Goal: Check status: Check status

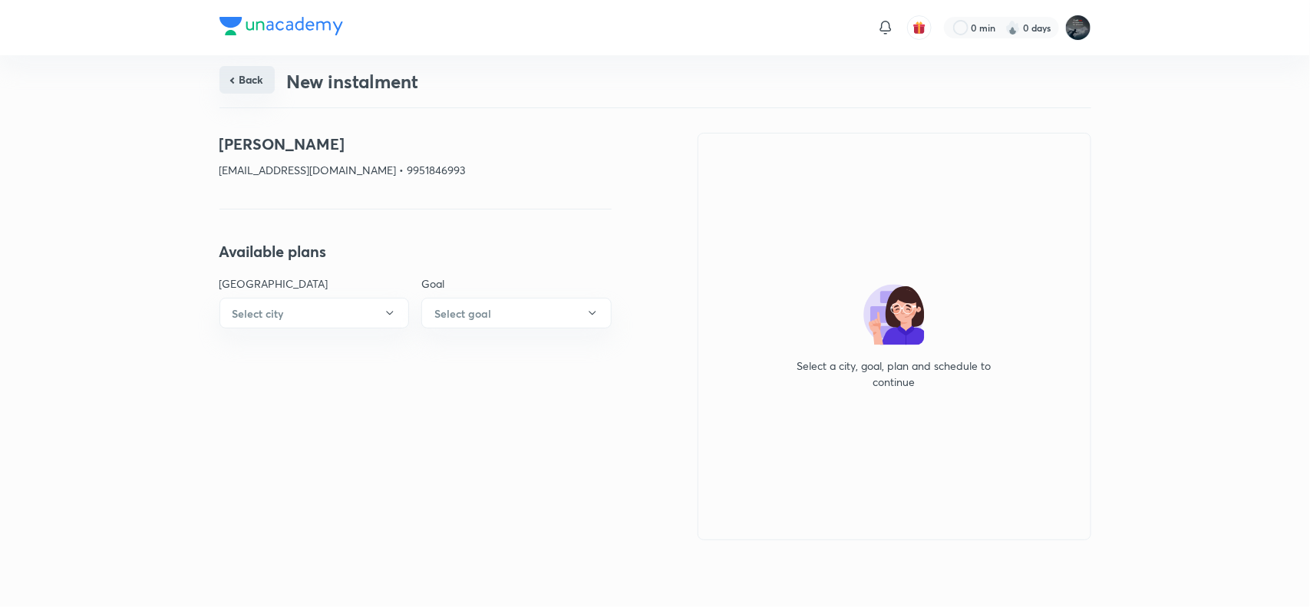
click at [239, 79] on button "Back" at bounding box center [246, 80] width 55 height 28
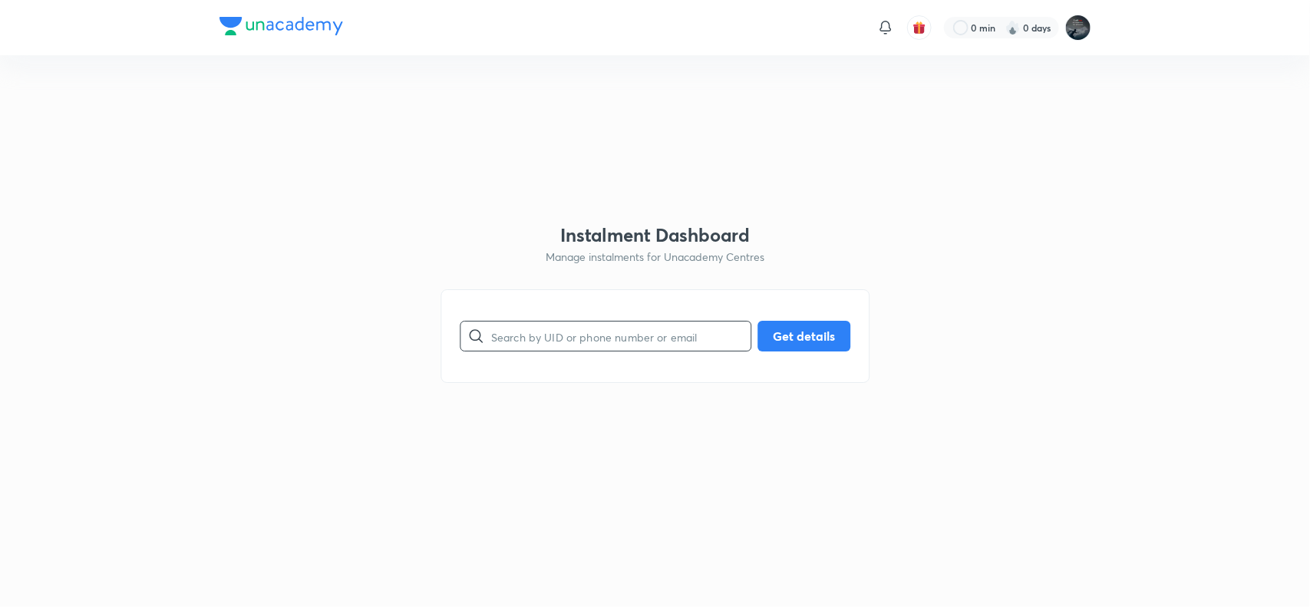
click at [600, 354] on input "text" at bounding box center [620, 336] width 259 height 39
type input "9849933808"
click at [812, 338] on button "Get details" at bounding box center [803, 334] width 93 height 31
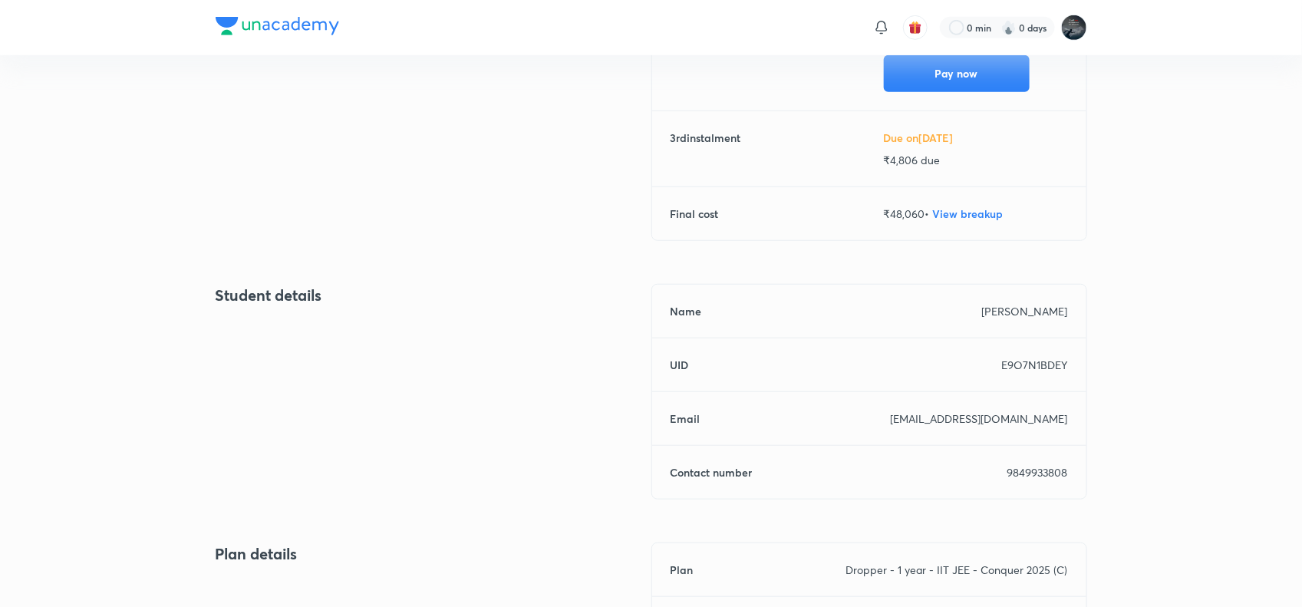
scroll to position [420, 0]
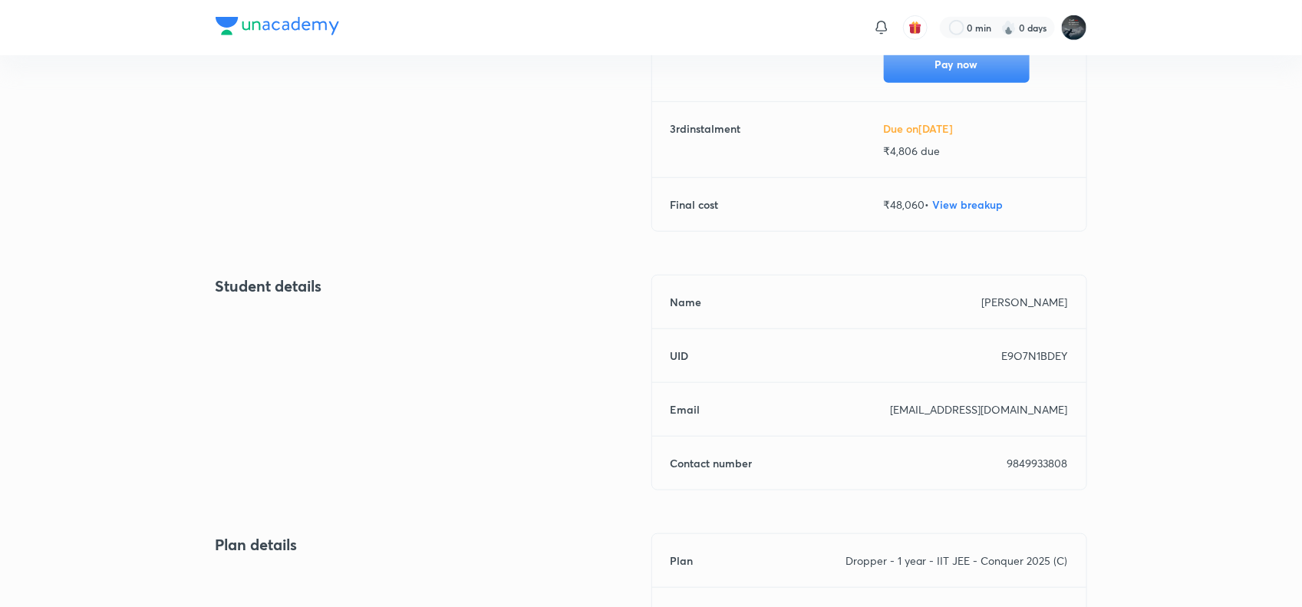
click at [1033, 465] on p "9849933808" at bounding box center [1037, 463] width 61 height 16
copy p "9849933808"
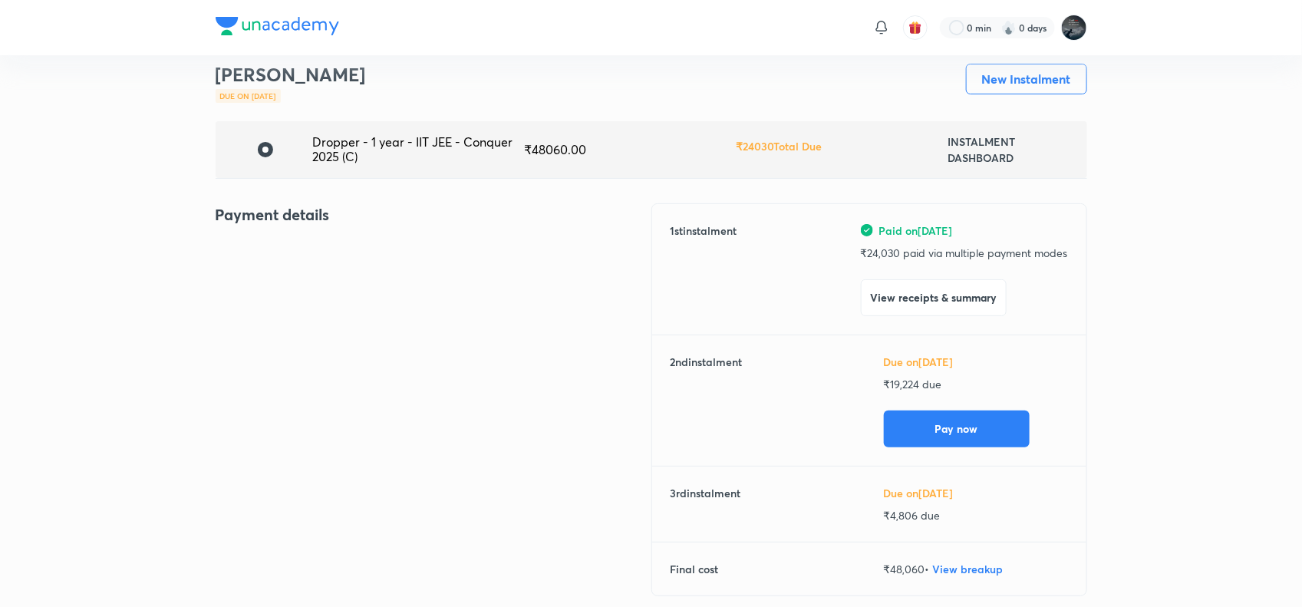
scroll to position [58, 0]
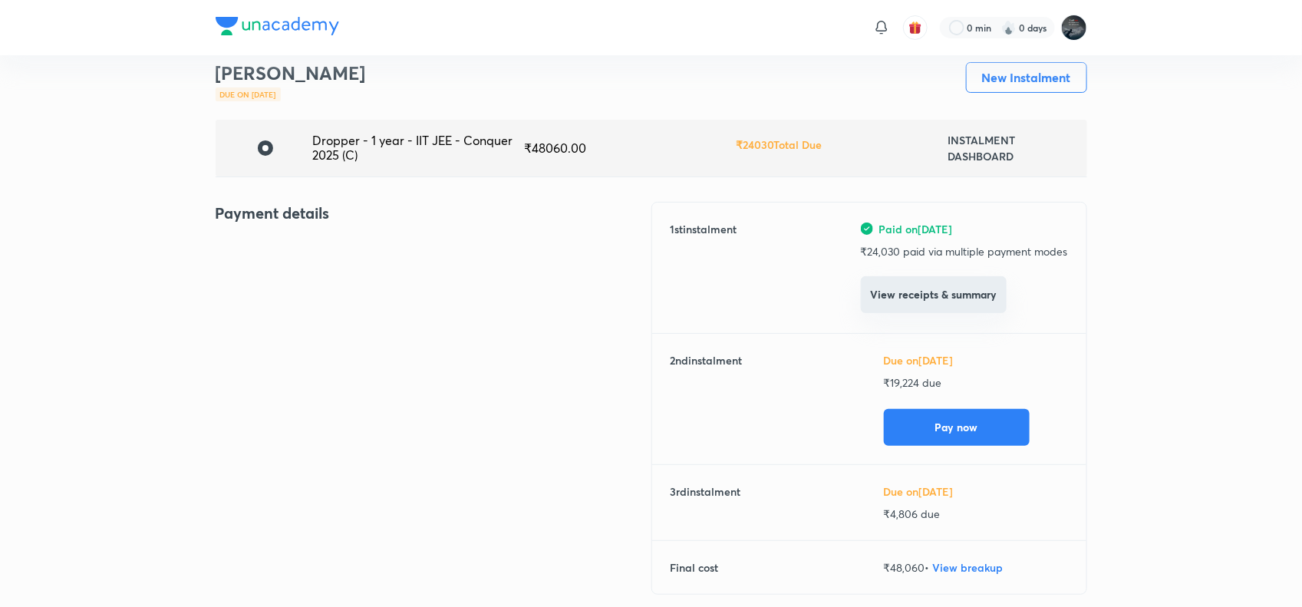
click at [964, 296] on button "View receipts & summary" at bounding box center [934, 294] width 146 height 37
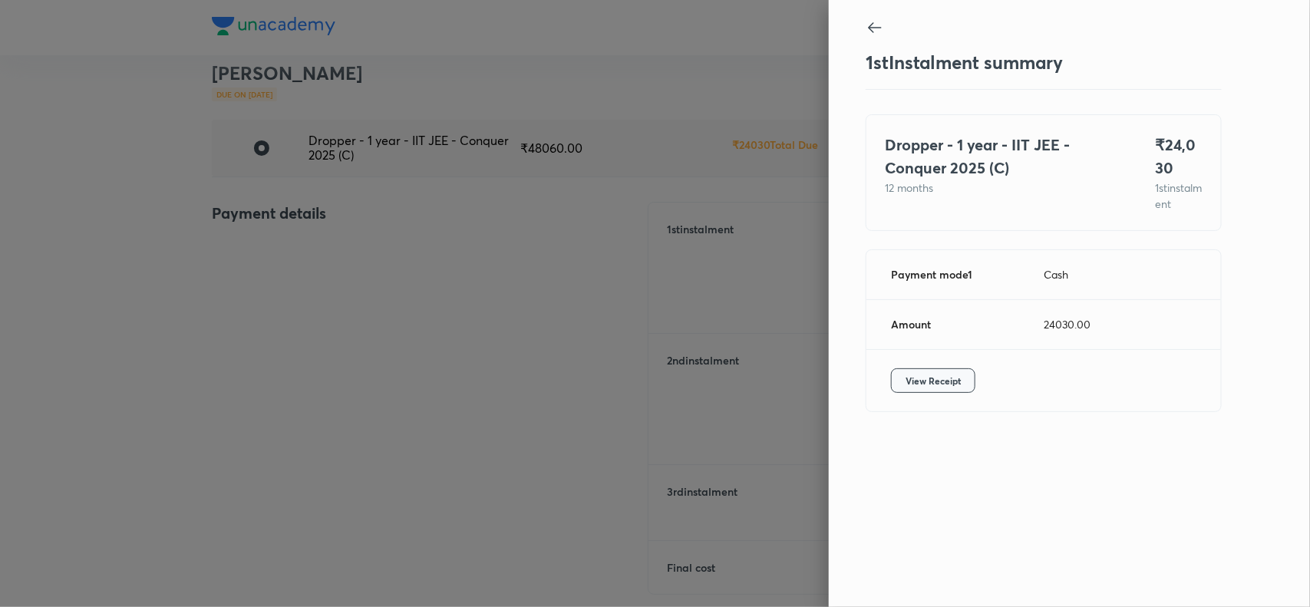
click at [927, 388] on span "View Receipt" at bounding box center [932, 380] width 55 height 15
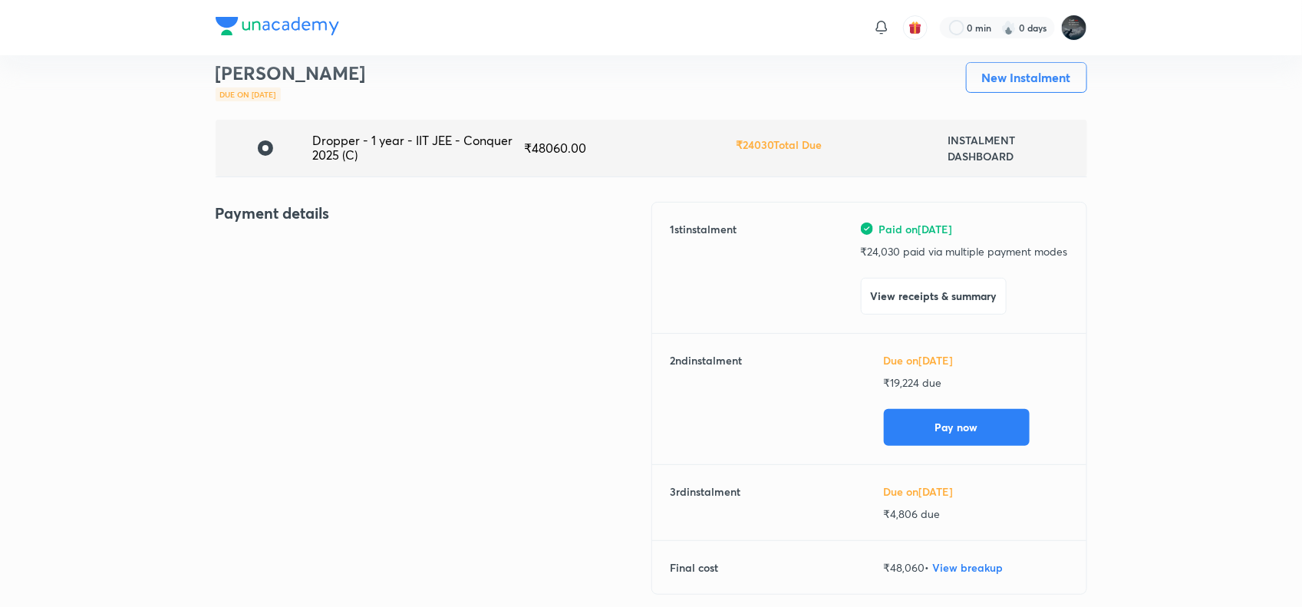
click at [1151, 336] on div "Back [PERSON_NAME] Due on [DATE] New Instalment Dropper - 1 year - IIT JEE - Co…" at bounding box center [651, 610] width 1302 height 1224
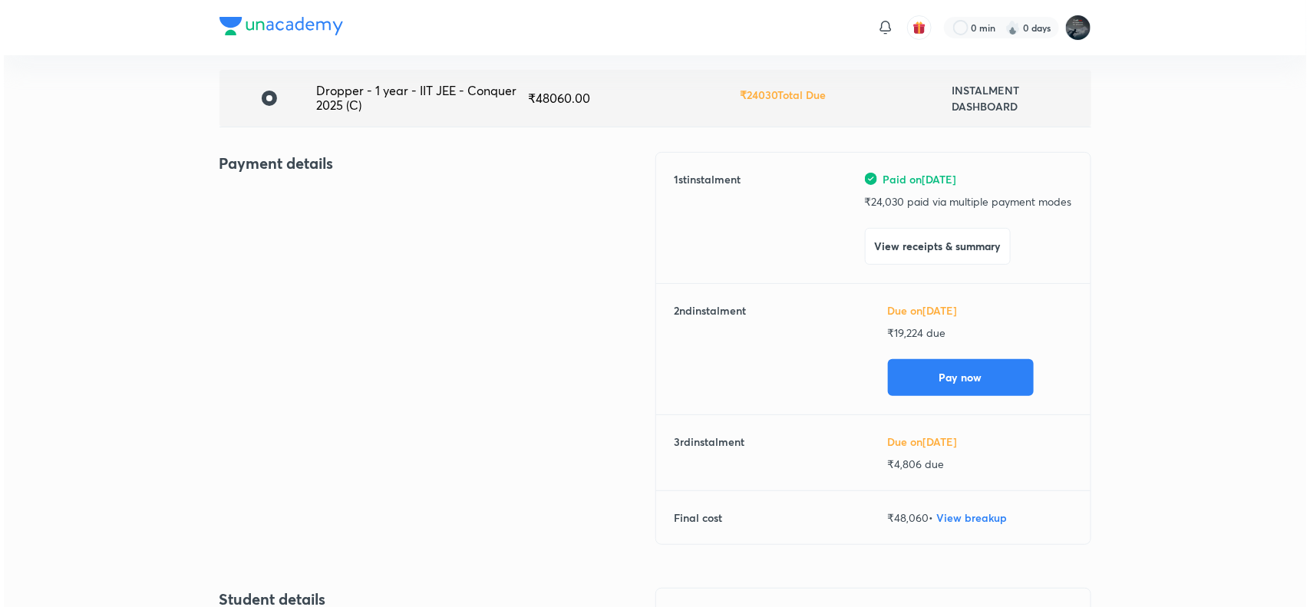
scroll to position [0, 0]
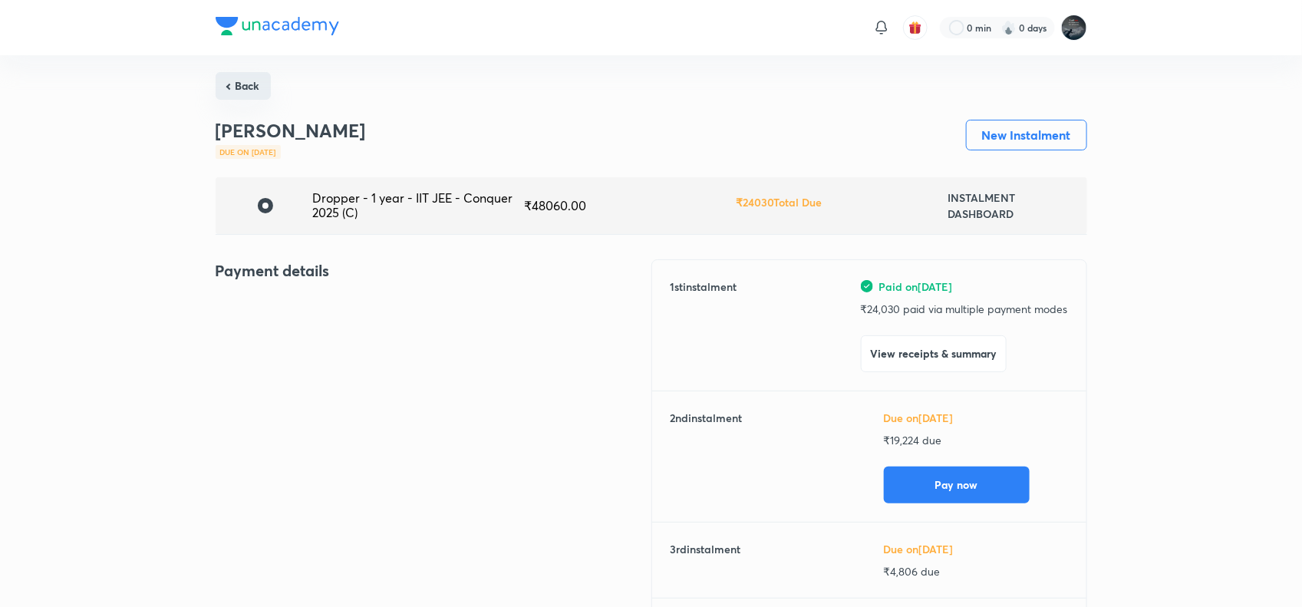
click at [250, 78] on button "Back" at bounding box center [243, 86] width 55 height 28
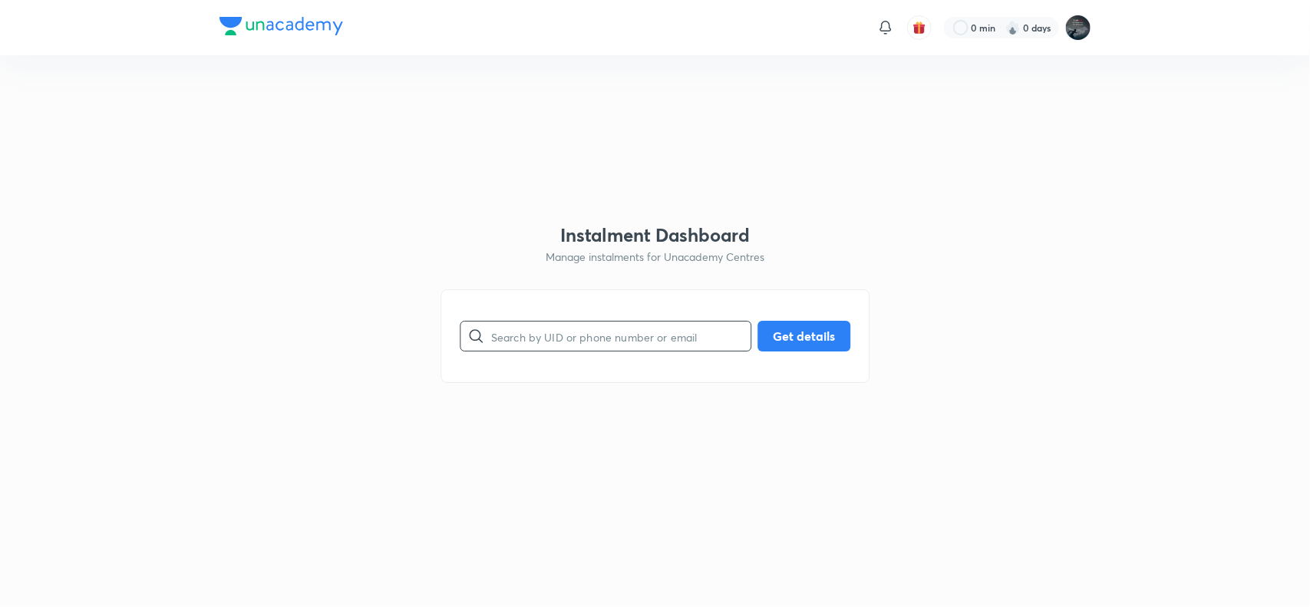
click at [542, 336] on input "text" at bounding box center [620, 336] width 259 height 39
paste input "9032138955"
type input "9032138955"
click at [772, 334] on button "Get details" at bounding box center [803, 334] width 93 height 31
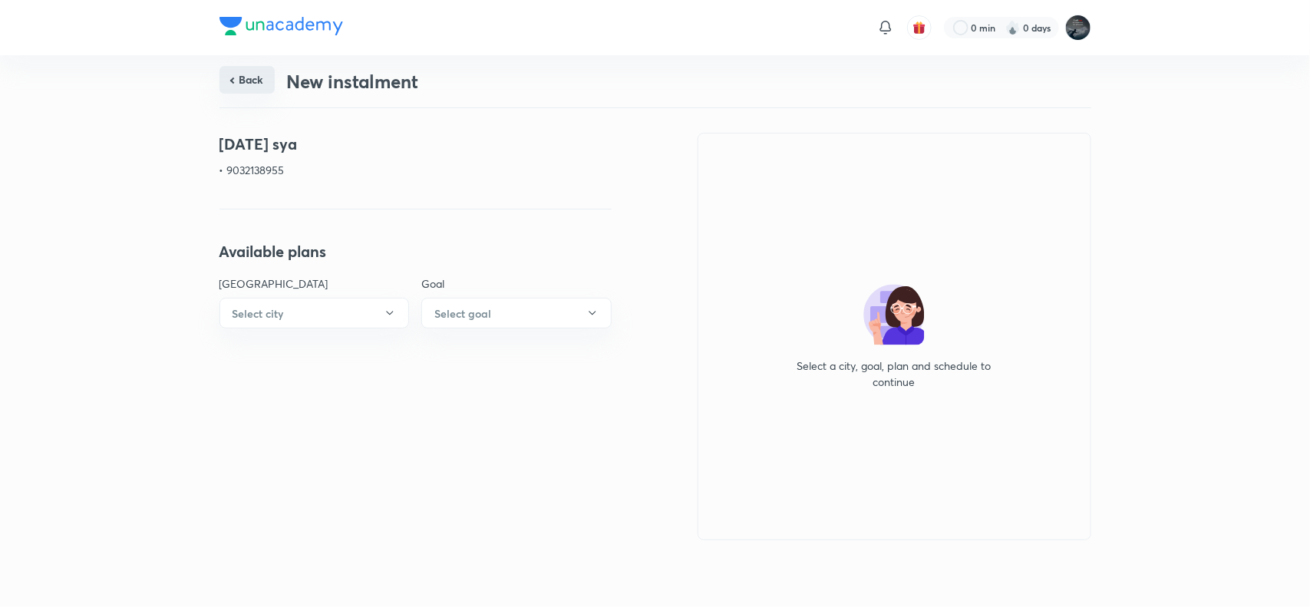
click at [252, 82] on button "Back" at bounding box center [246, 80] width 55 height 28
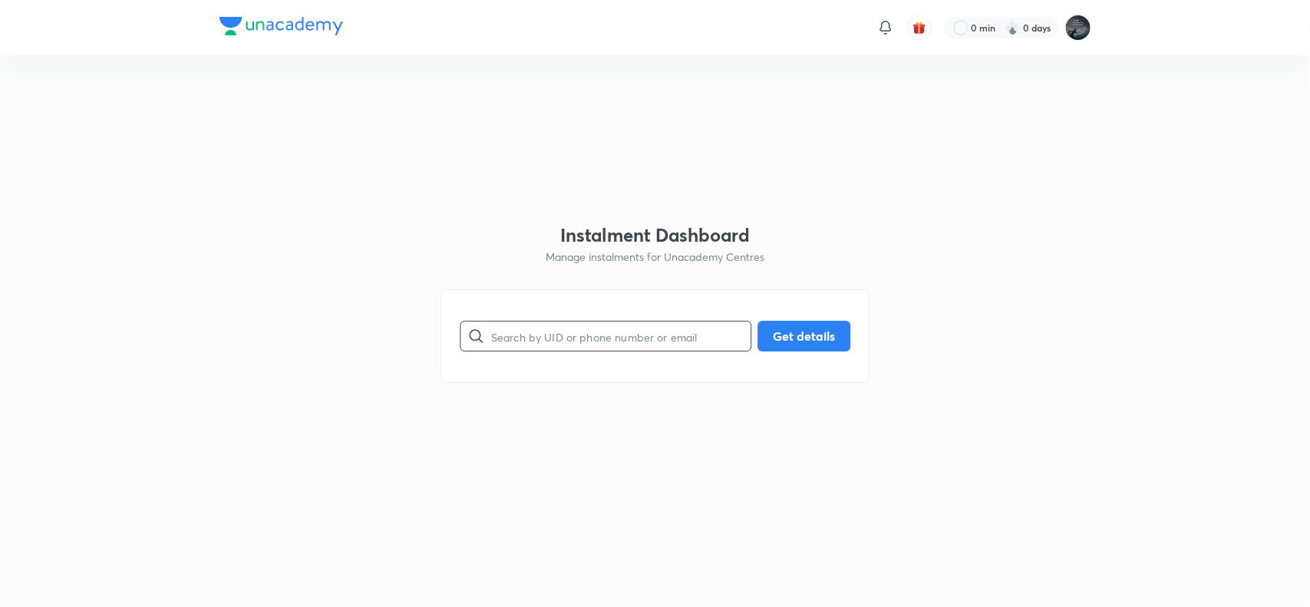
click at [523, 340] on input "text" at bounding box center [620, 336] width 259 height 39
paste input "9398646435"
type input "9398646435"
click at [786, 328] on button "Get details" at bounding box center [803, 334] width 93 height 31
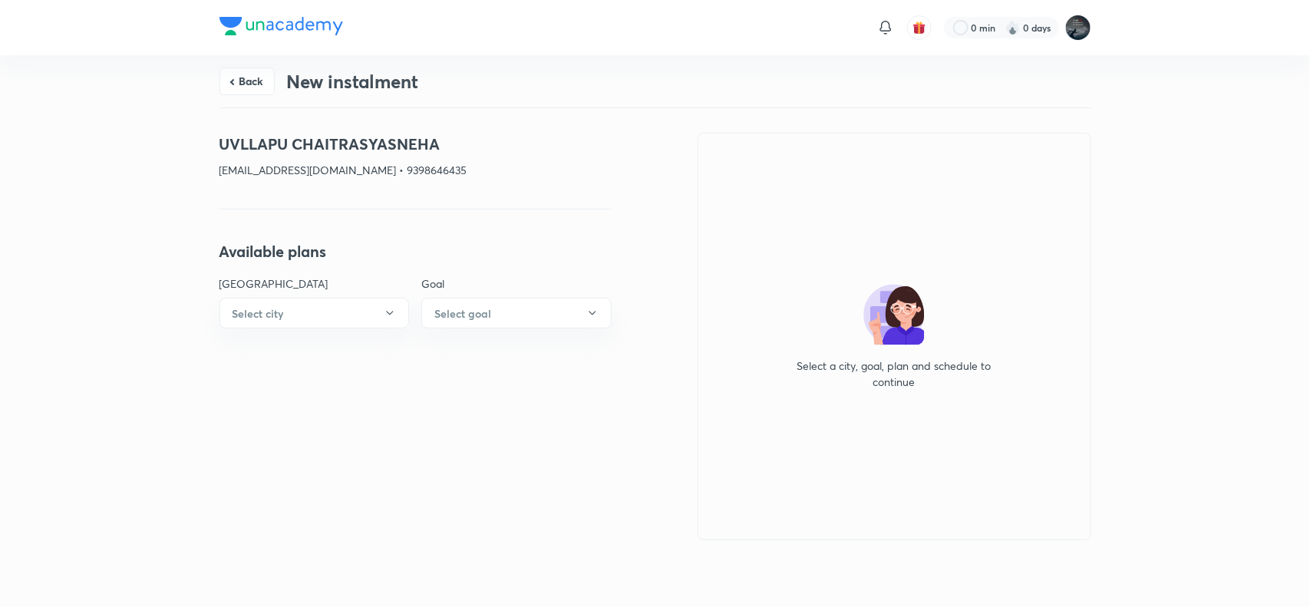
click at [390, 143] on h4 "UVLLAPU CHAITRASYASNEHA" at bounding box center [415, 144] width 392 height 23
